Goal: Find contact information: Find contact information

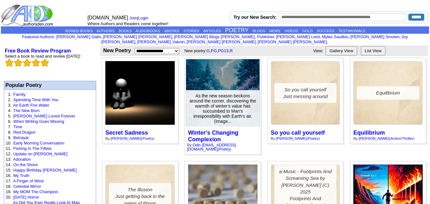
click at [252, 80] on div at bounding box center [222, 92] width 73 height 67
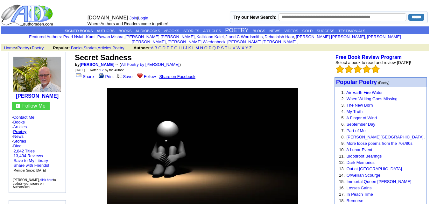
drag, startPoint x: 434, startPoint y: 172, endPoint x: 234, endPoint y: 47, distance: 235.7
click at [234, 52] on td "Secret Sadness by John Herlihy → ( All Poetry by John Herlihy ) Tuesday, Septem…" at bounding box center [202, 66] width 259 height 28
click at [212, 99] on img at bounding box center [202, 147] width 191 height 119
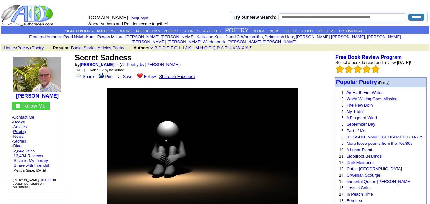
click at [212, 99] on img at bounding box center [202, 147] width 191 height 119
click at [22, 120] on link "Books" at bounding box center [18, 122] width 11 height 5
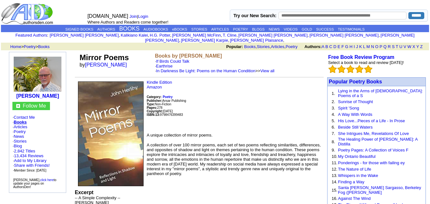
scroll to position [0, 0]
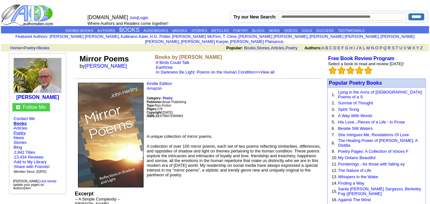
click at [21, 130] on link "Poetry" at bounding box center [20, 132] width 12 height 5
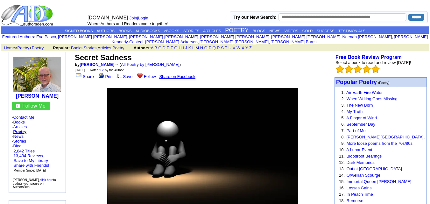
click at [22, 115] on link "Contact Me" at bounding box center [23, 117] width 21 height 5
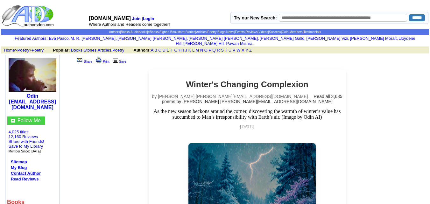
click at [35, 171] on link "Contact Author" at bounding box center [26, 173] width 30 height 5
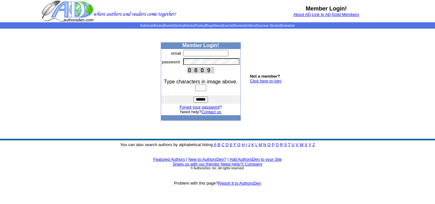
click at [212, 112] on link "Contact us" at bounding box center [211, 111] width 20 height 5
